Goal: Navigation & Orientation: Find specific page/section

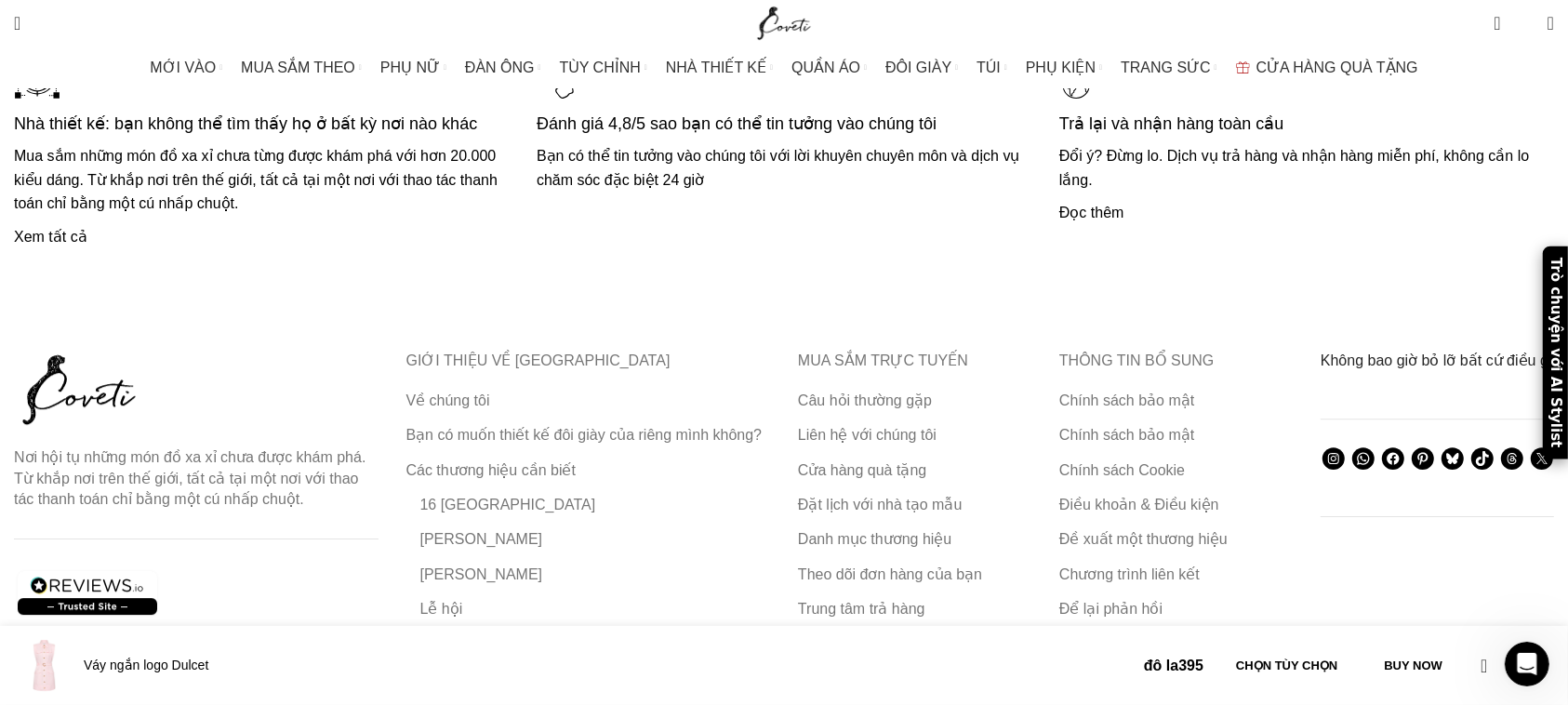
scroll to position [4649, 0]
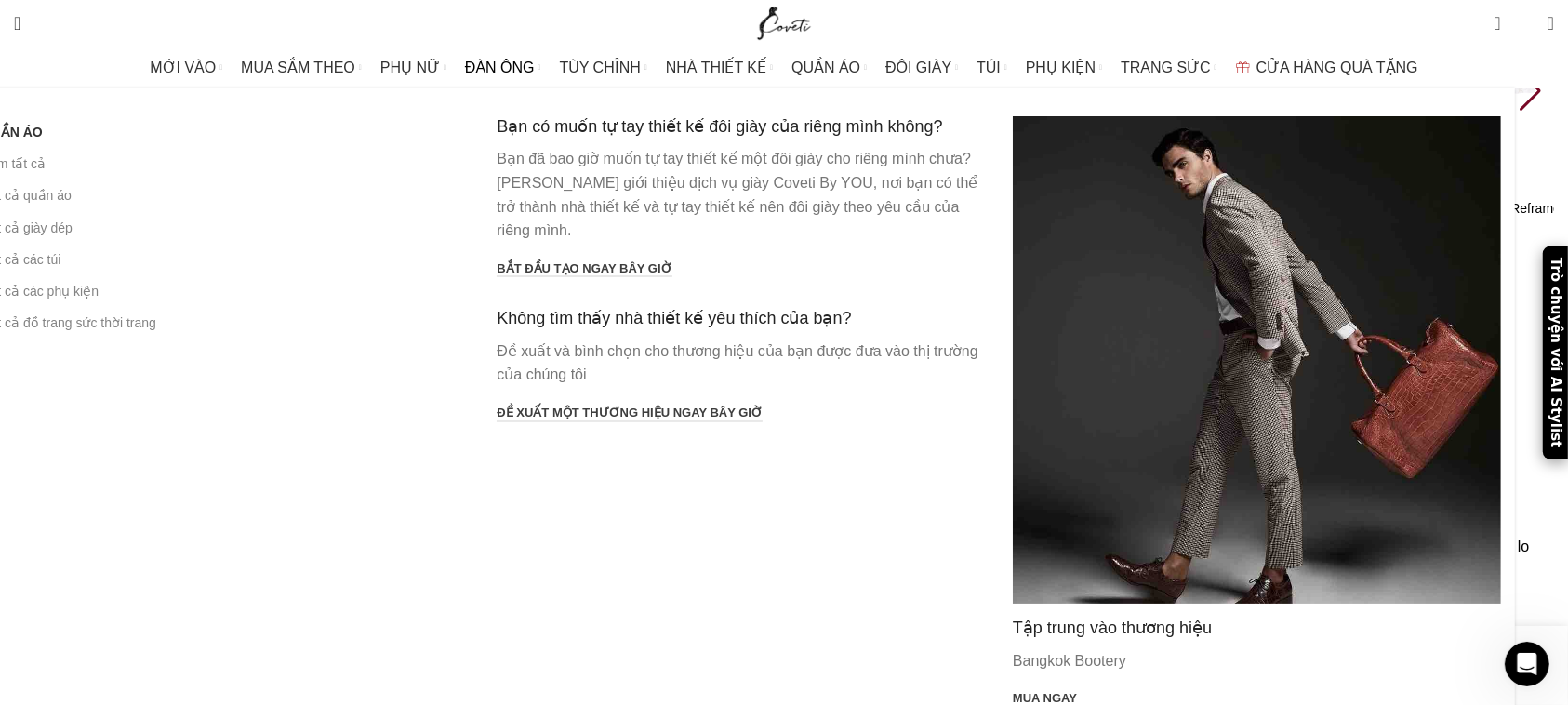
click at [530, 69] on span "ĐÀN ÔNG" at bounding box center [499, 67] width 70 height 18
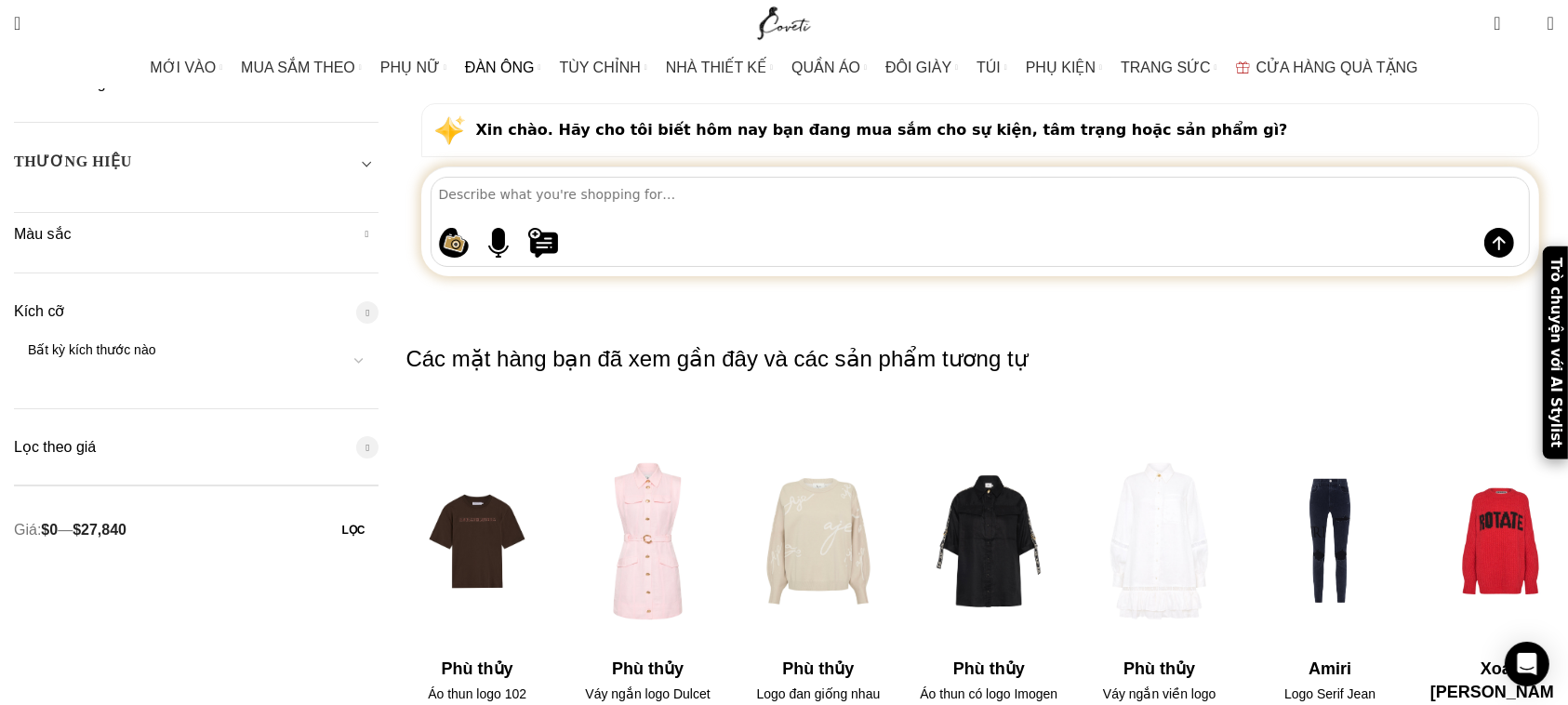
scroll to position [195, 0]
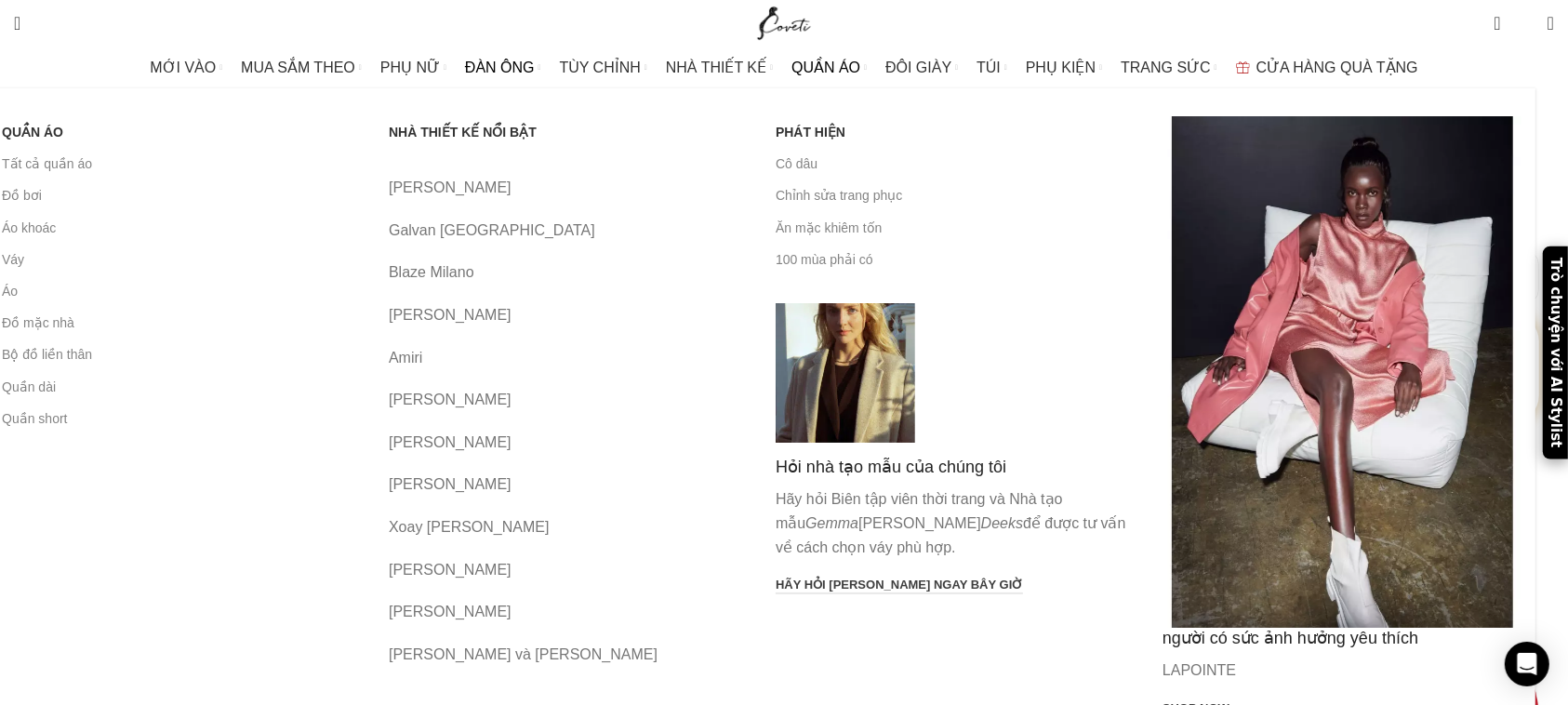
click at [822, 68] on span "QUẦN ÁO" at bounding box center [825, 67] width 69 height 18
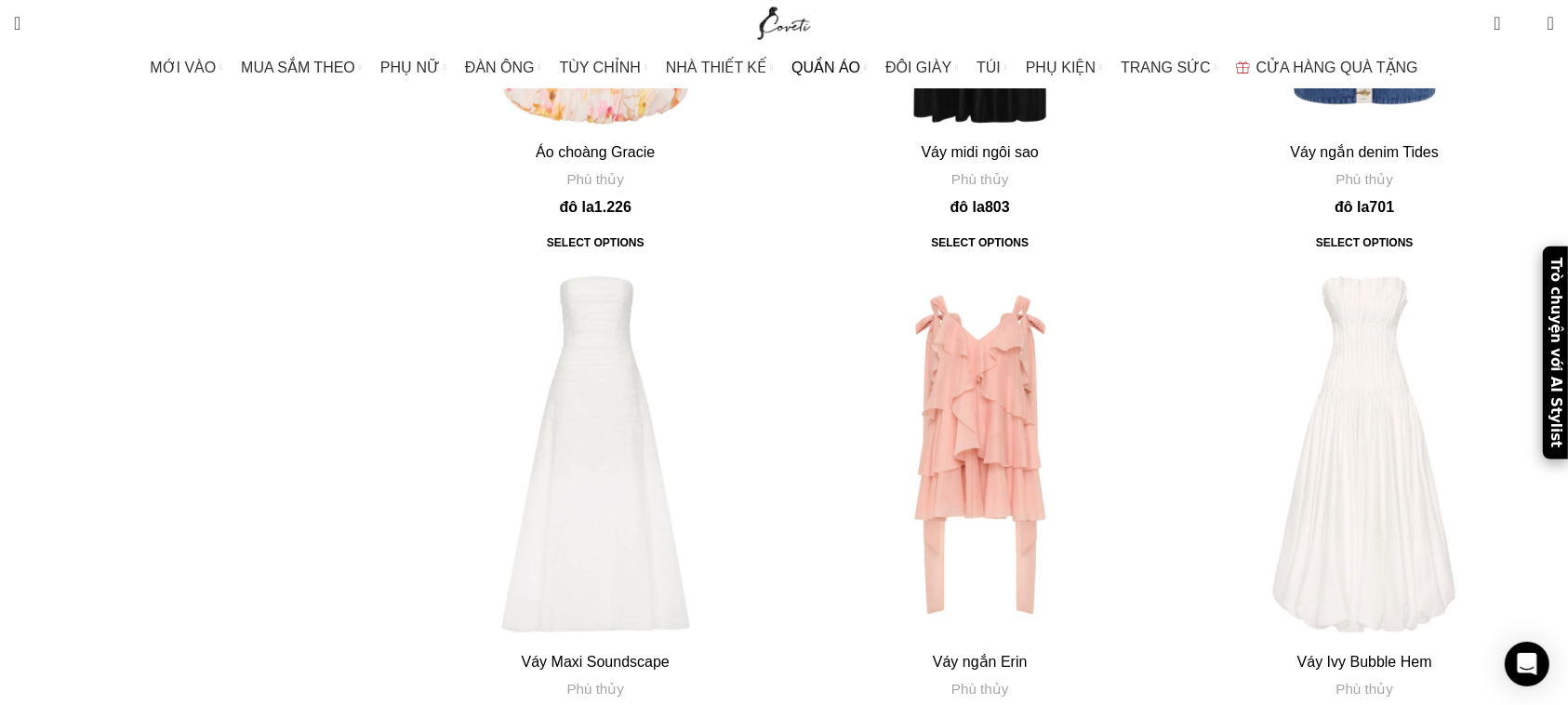
scroll to position [878, 0]
